Goal: Task Accomplishment & Management: Use online tool/utility

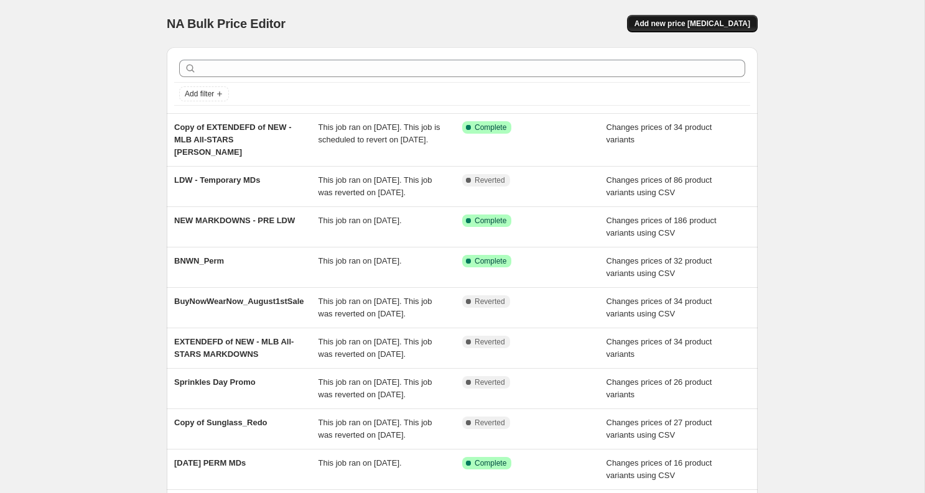
click at [740, 25] on span "Add new price [MEDICAL_DATA]" at bounding box center [692, 24] width 116 height 10
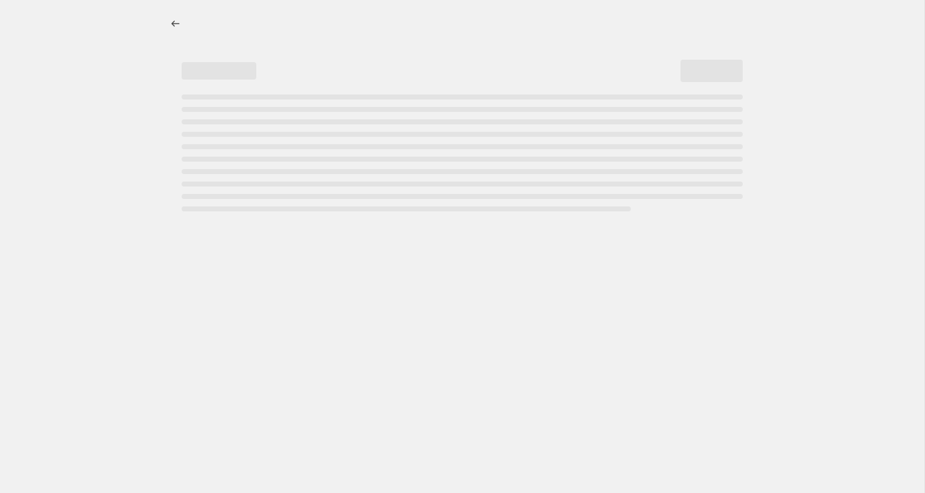
select select "percentage"
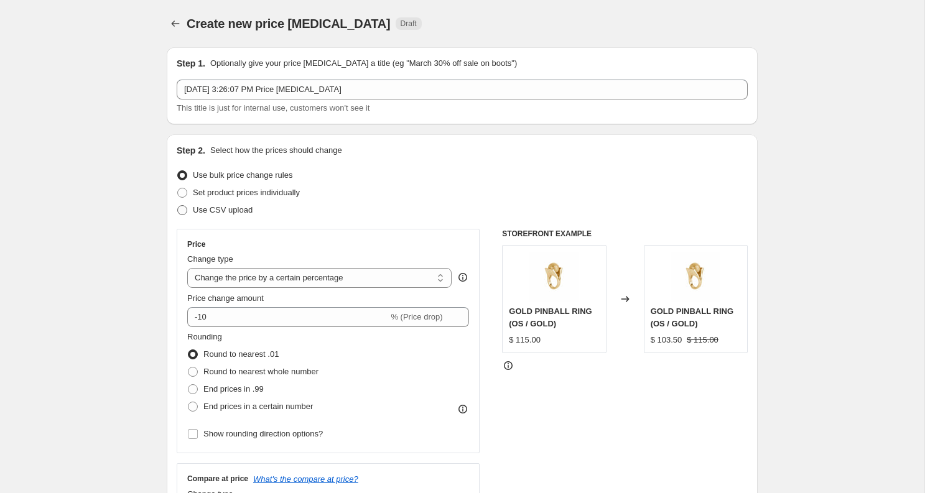
click at [231, 207] on span "Use CSV upload" at bounding box center [223, 209] width 60 height 9
click at [178, 206] on input "Use CSV upload" at bounding box center [177, 205] width 1 height 1
radio input "true"
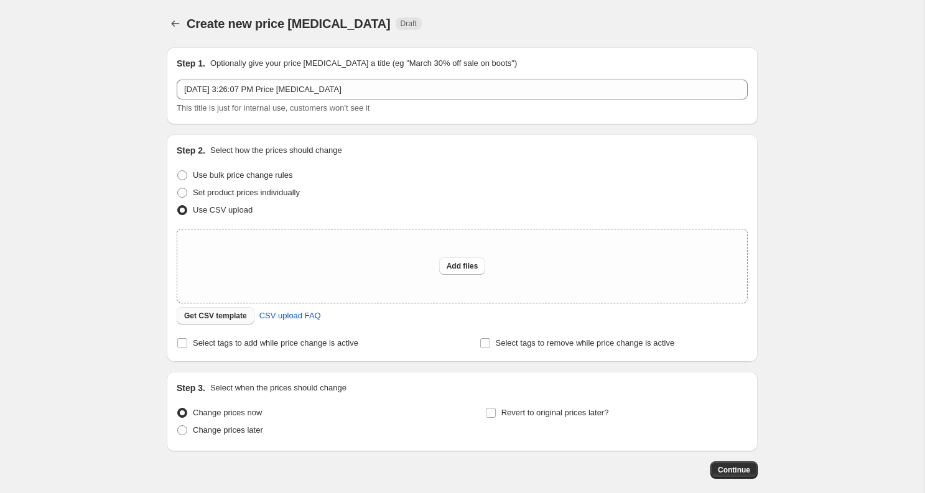
click at [211, 316] on span "Get CSV template" at bounding box center [215, 316] width 63 height 10
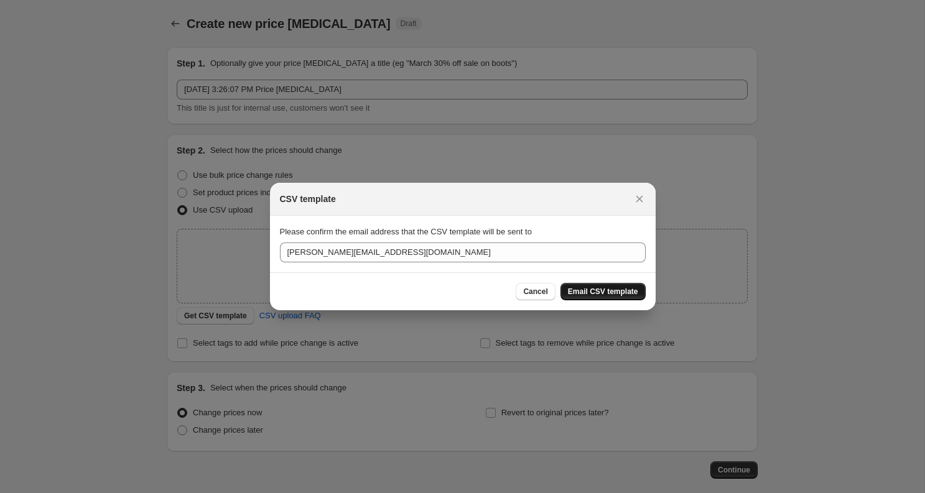
click at [600, 292] on span "Email CSV template" at bounding box center [603, 292] width 70 height 10
